Goal: Information Seeking & Learning: Learn about a topic

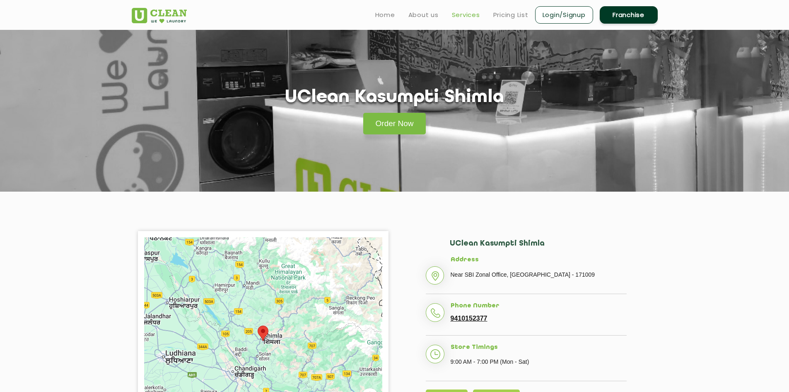
click at [463, 16] on link "Services" at bounding box center [466, 15] width 28 height 10
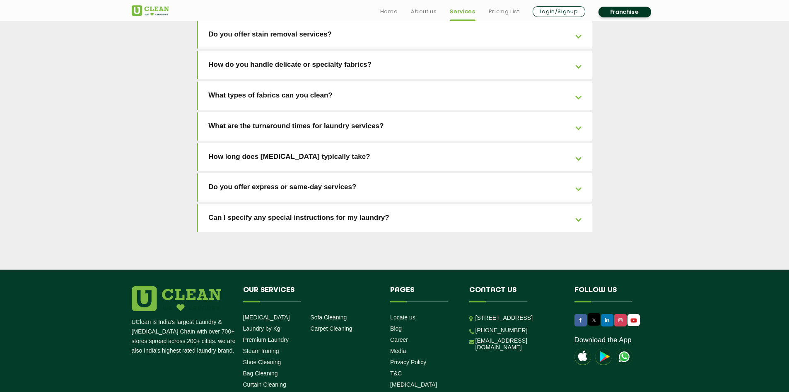
scroll to position [1812, 0]
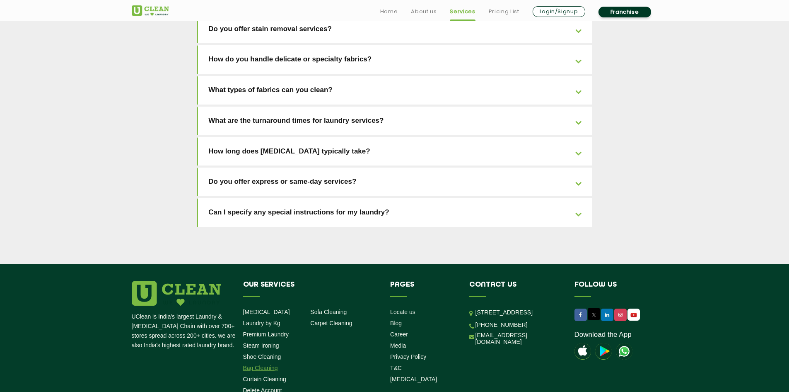
click at [259, 364] on link "Bag Cleaning" at bounding box center [260, 367] width 35 height 7
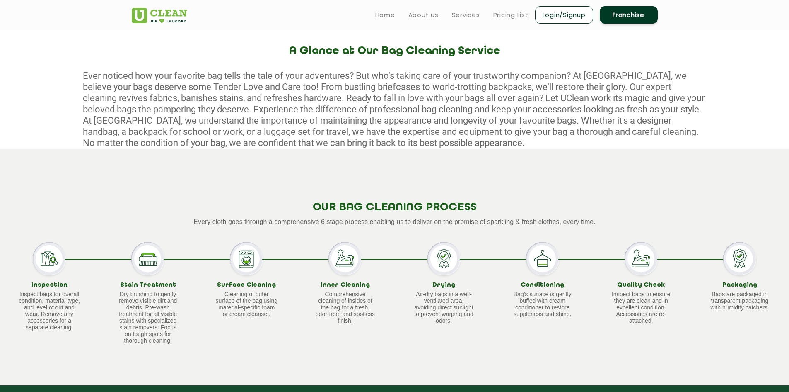
scroll to position [249, 0]
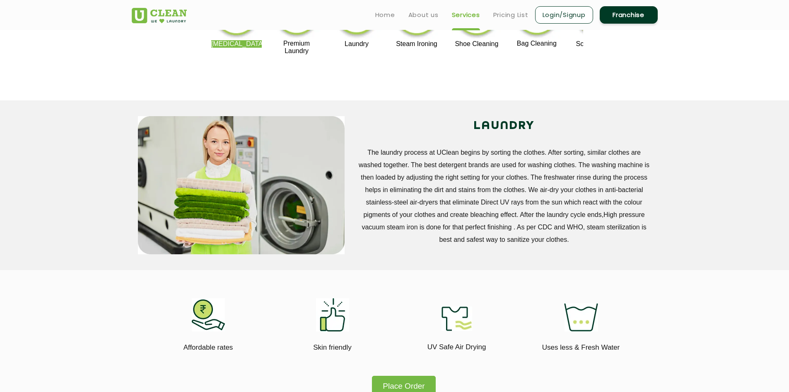
scroll to position [733, 0]
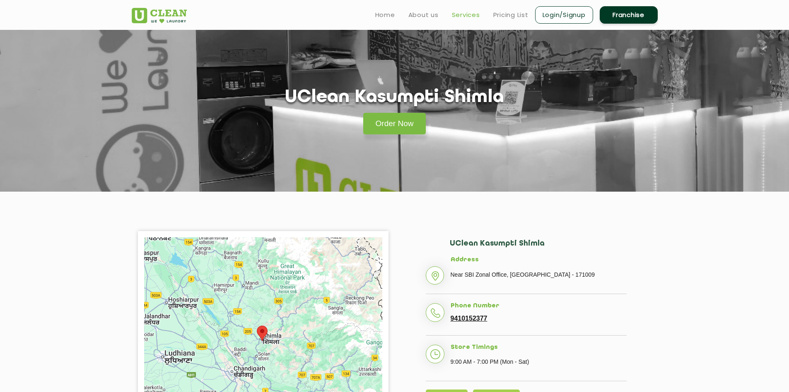
click at [471, 10] on link "Services" at bounding box center [466, 15] width 28 height 10
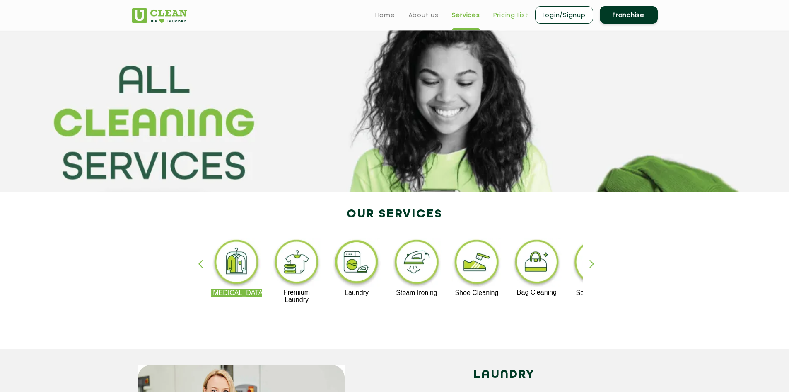
click at [519, 18] on link "Pricing List" at bounding box center [510, 15] width 35 height 10
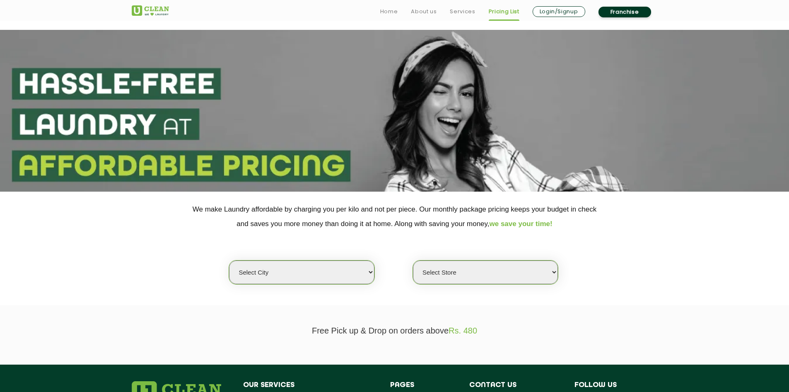
scroll to position [83, 0]
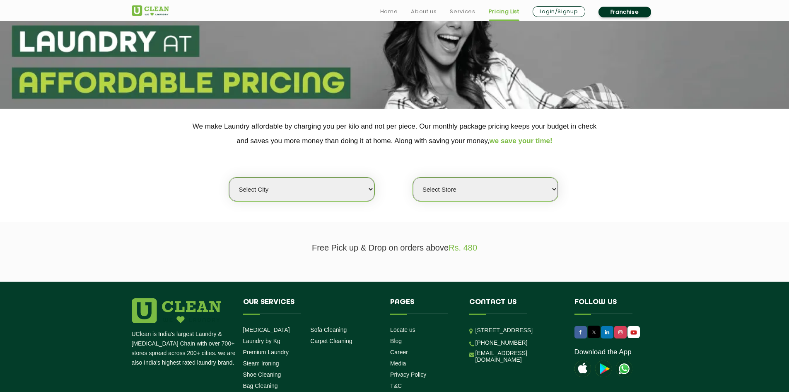
click at [324, 186] on select "Select city [GEOGRAPHIC_DATA] [GEOGRAPHIC_DATA] [GEOGRAPHIC_DATA] [GEOGRAPHIC_D…" at bounding box center [301, 189] width 145 height 24
select select "60"
click at [229, 177] on select "Select city [GEOGRAPHIC_DATA] [GEOGRAPHIC_DATA] [GEOGRAPHIC_DATA] [GEOGRAPHIC_D…" at bounding box center [301, 189] width 145 height 24
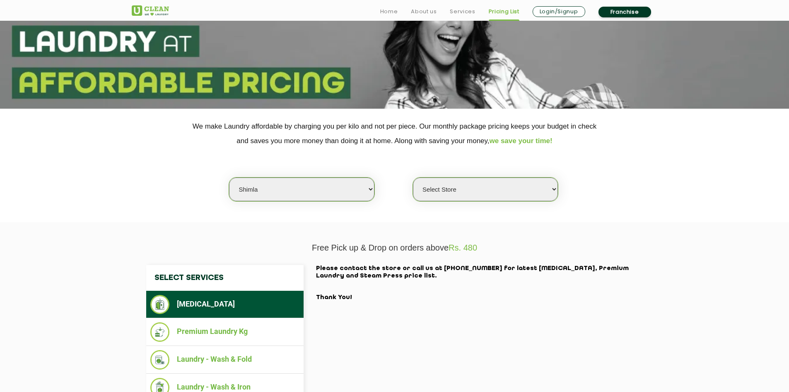
click at [430, 196] on select "Select Store [GEOGRAPHIC_DATA] [GEOGRAPHIC_DATA] UClean Kasumpti [GEOGRAPHIC_DA…" at bounding box center [485, 189] width 145 height 24
select select "199"
click at [413, 177] on select "Select Store [GEOGRAPHIC_DATA] [GEOGRAPHIC_DATA] UClean Kasumpti [GEOGRAPHIC_DA…" at bounding box center [485, 189] width 145 height 24
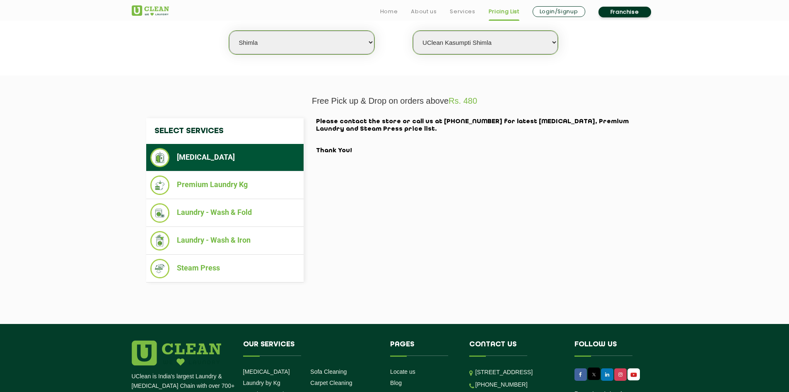
scroll to position [249, 0]
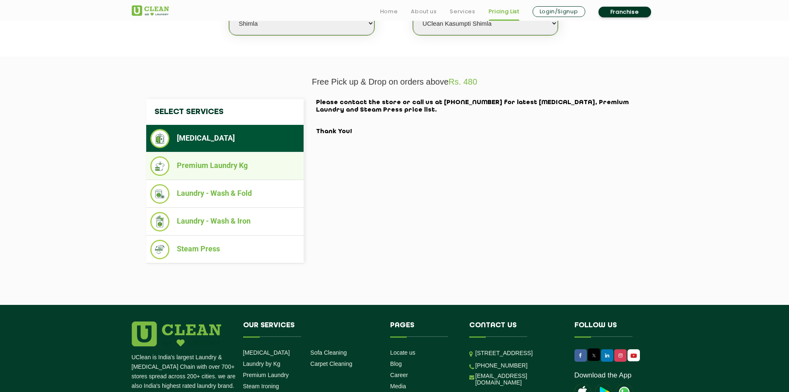
click at [205, 161] on li "Premium Laundry Kg" at bounding box center [224, 165] width 149 height 19
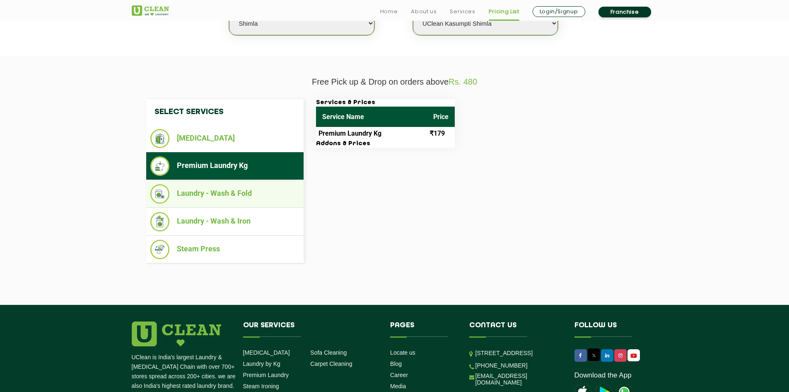
click at [220, 193] on li "Laundry - Wash & Fold" at bounding box center [224, 193] width 149 height 19
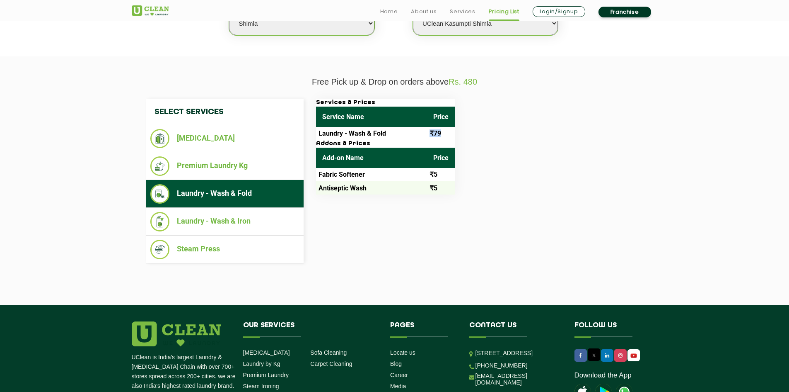
drag, startPoint x: 428, startPoint y: 133, endPoint x: 446, endPoint y: 135, distance: 17.5
click at [446, 135] on td "₹79" at bounding box center [441, 133] width 28 height 13
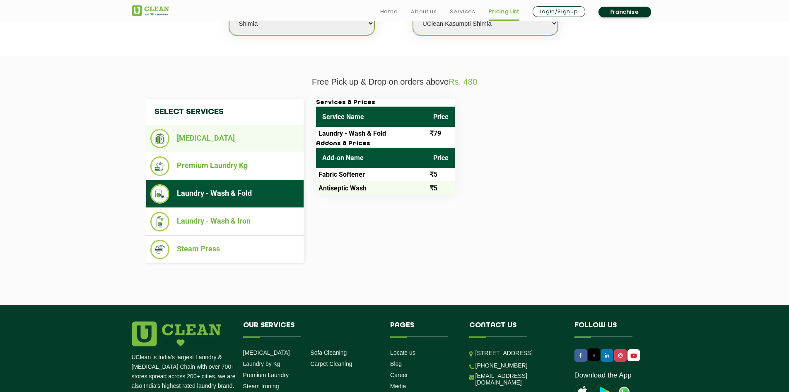
click at [226, 140] on li "[MEDICAL_DATA]" at bounding box center [224, 138] width 149 height 19
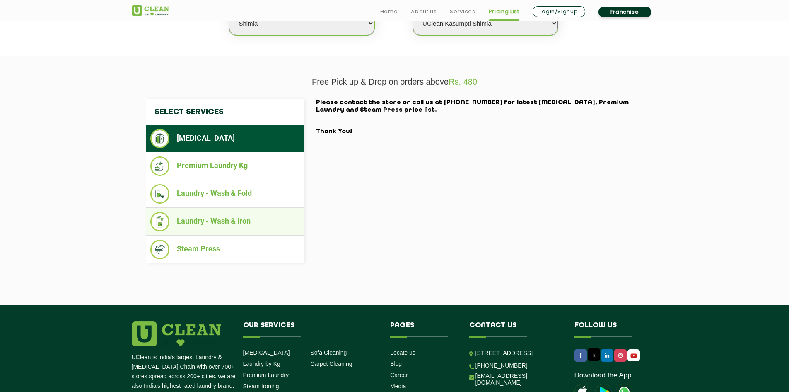
click at [205, 217] on li "Laundry - Wash & Iron" at bounding box center [224, 221] width 149 height 19
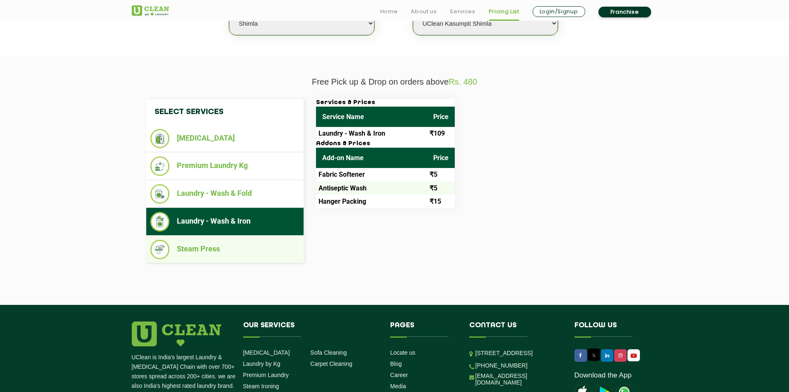
click at [208, 250] on li "Steam Press" at bounding box center [224, 248] width 149 height 19
